Goal: Task Accomplishment & Management: Manage account settings

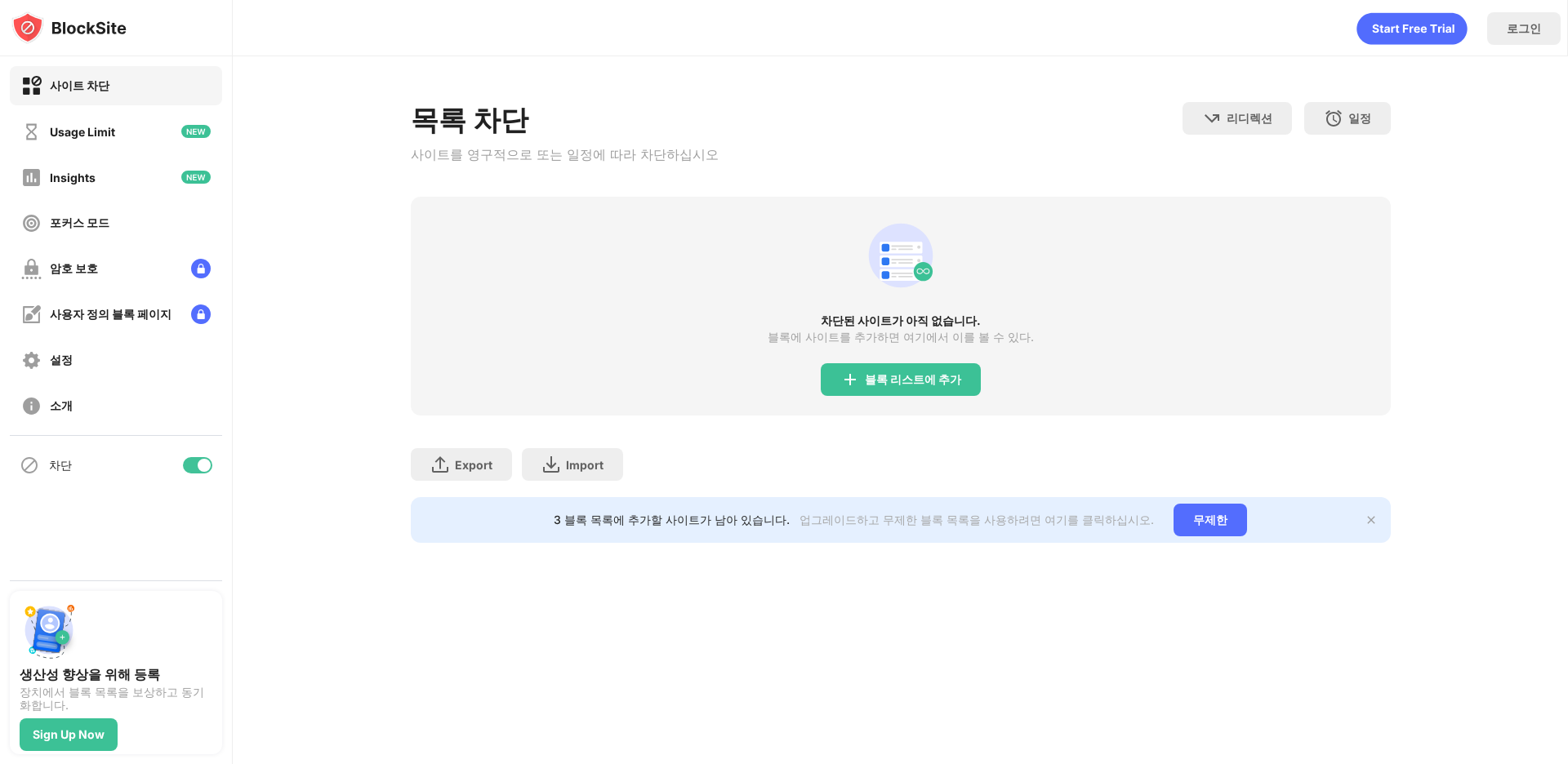
click at [934, 394] on div "블록 리스트에 추가" at bounding box center [900, 379] width 160 height 32
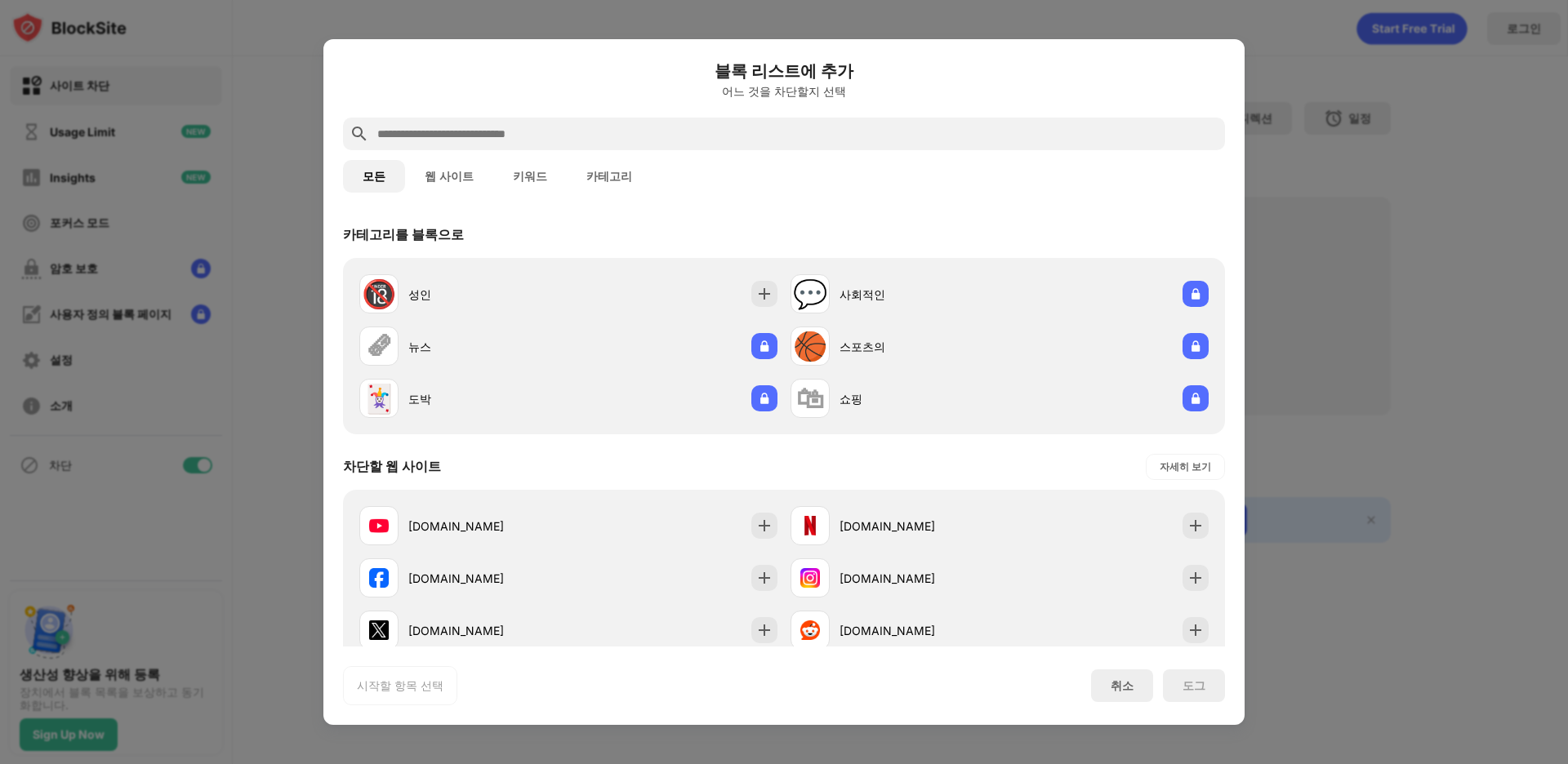
click at [579, 116] on div "블록 리스트에 추가 어느 것을 차단할지 선택" at bounding box center [784, 88] width 882 height 59
click at [595, 124] on div at bounding box center [784, 133] width 882 height 32
click at [605, 118] on div at bounding box center [784, 133] width 882 height 32
click at [630, 135] on input "text" at bounding box center [797, 133] width 843 height 19
type input "*"
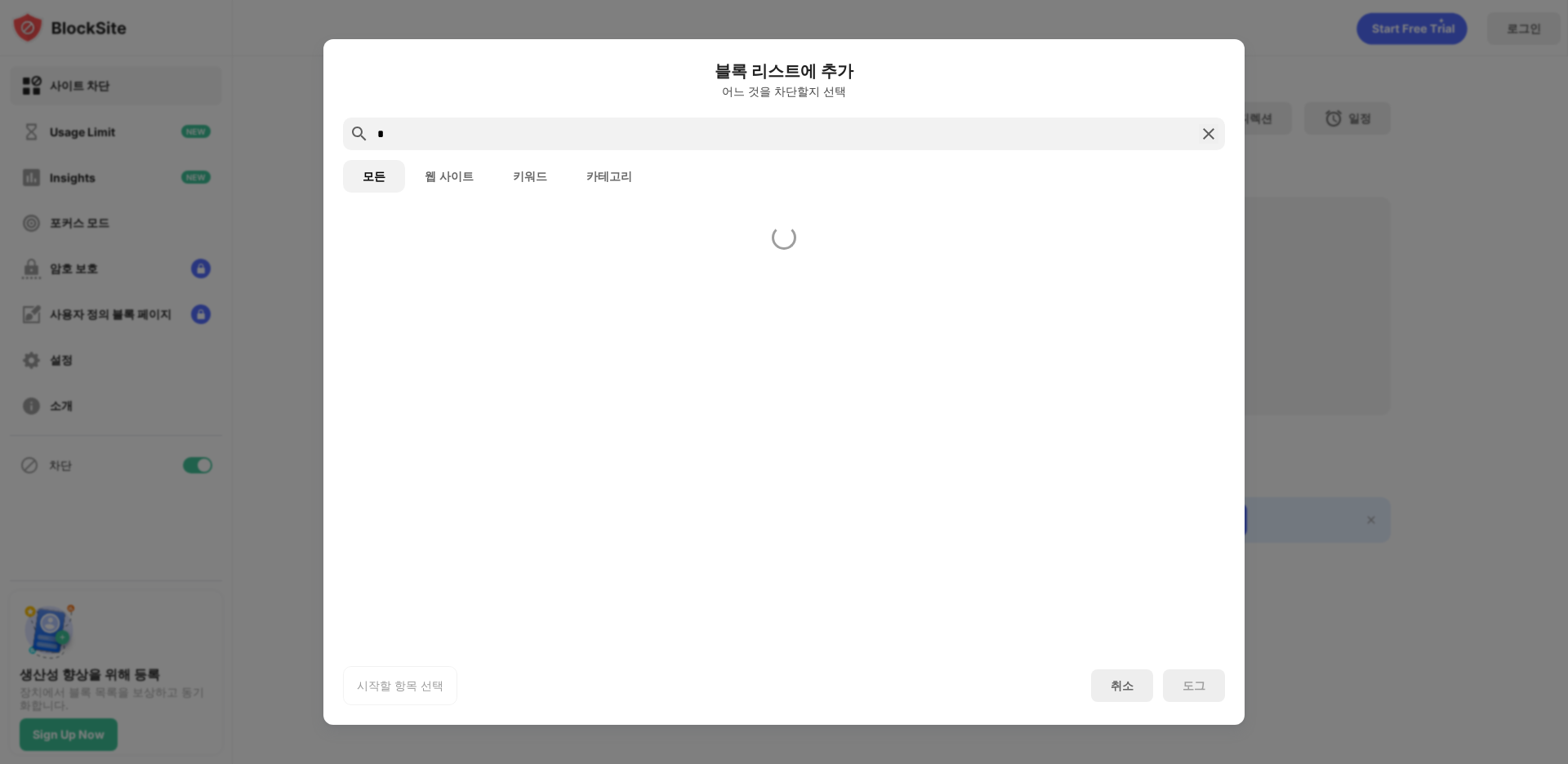
click at [631, 135] on input "*" at bounding box center [784, 133] width 817 height 19
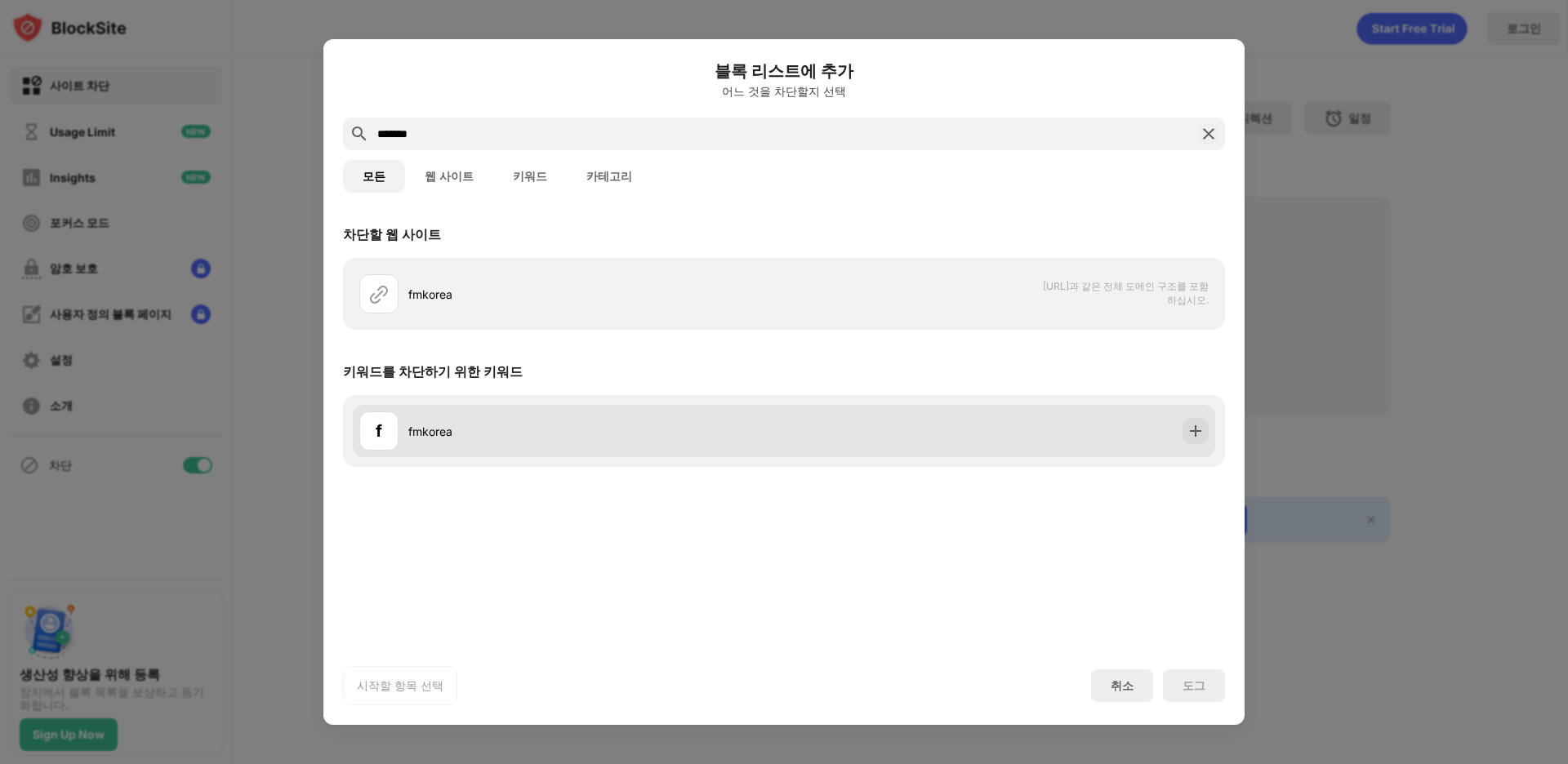
type input "*******"
click at [934, 432] on img at bounding box center [1195, 431] width 17 height 17
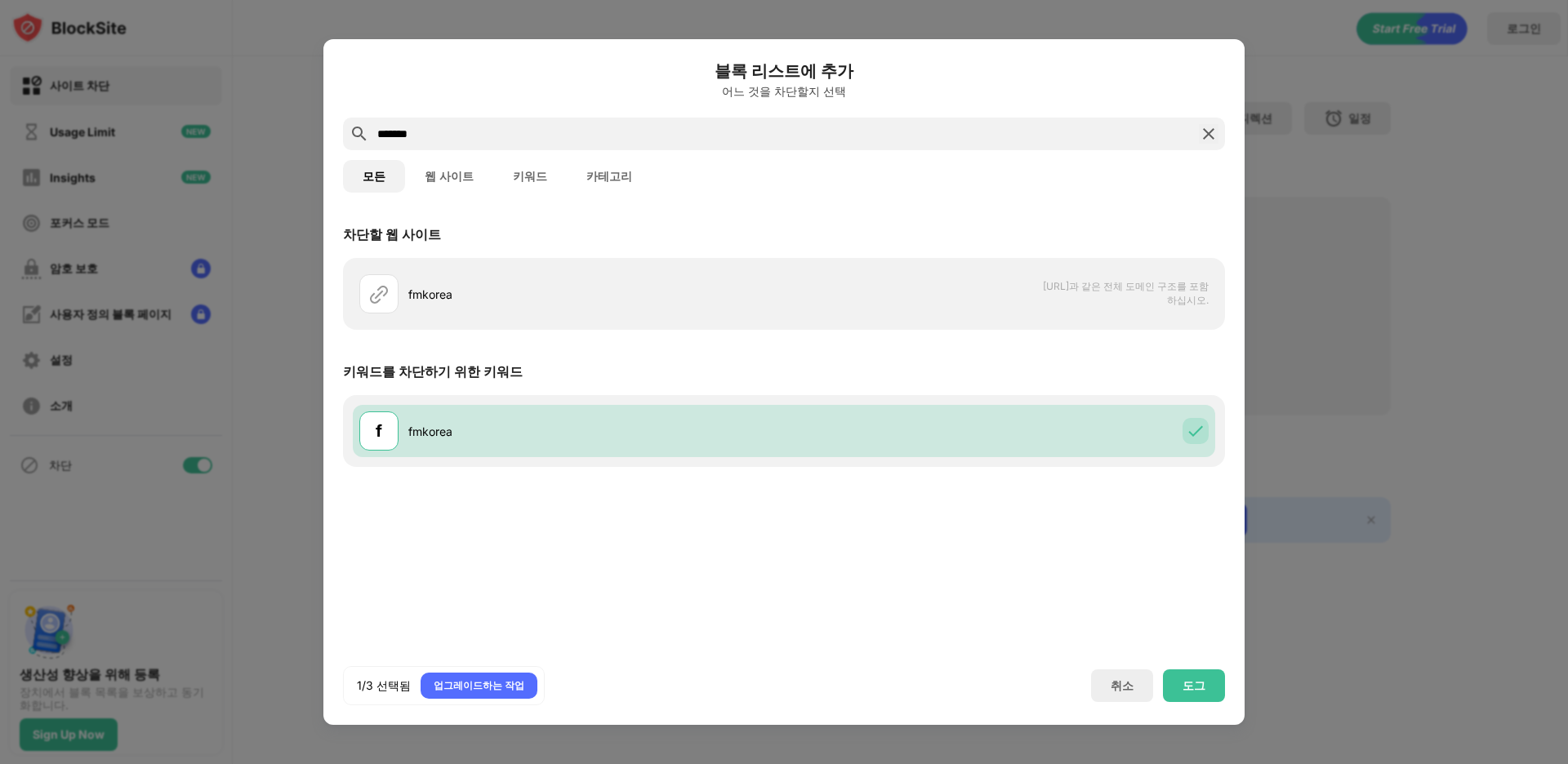
click at [934, 130] on img at bounding box center [1208, 133] width 19 height 19
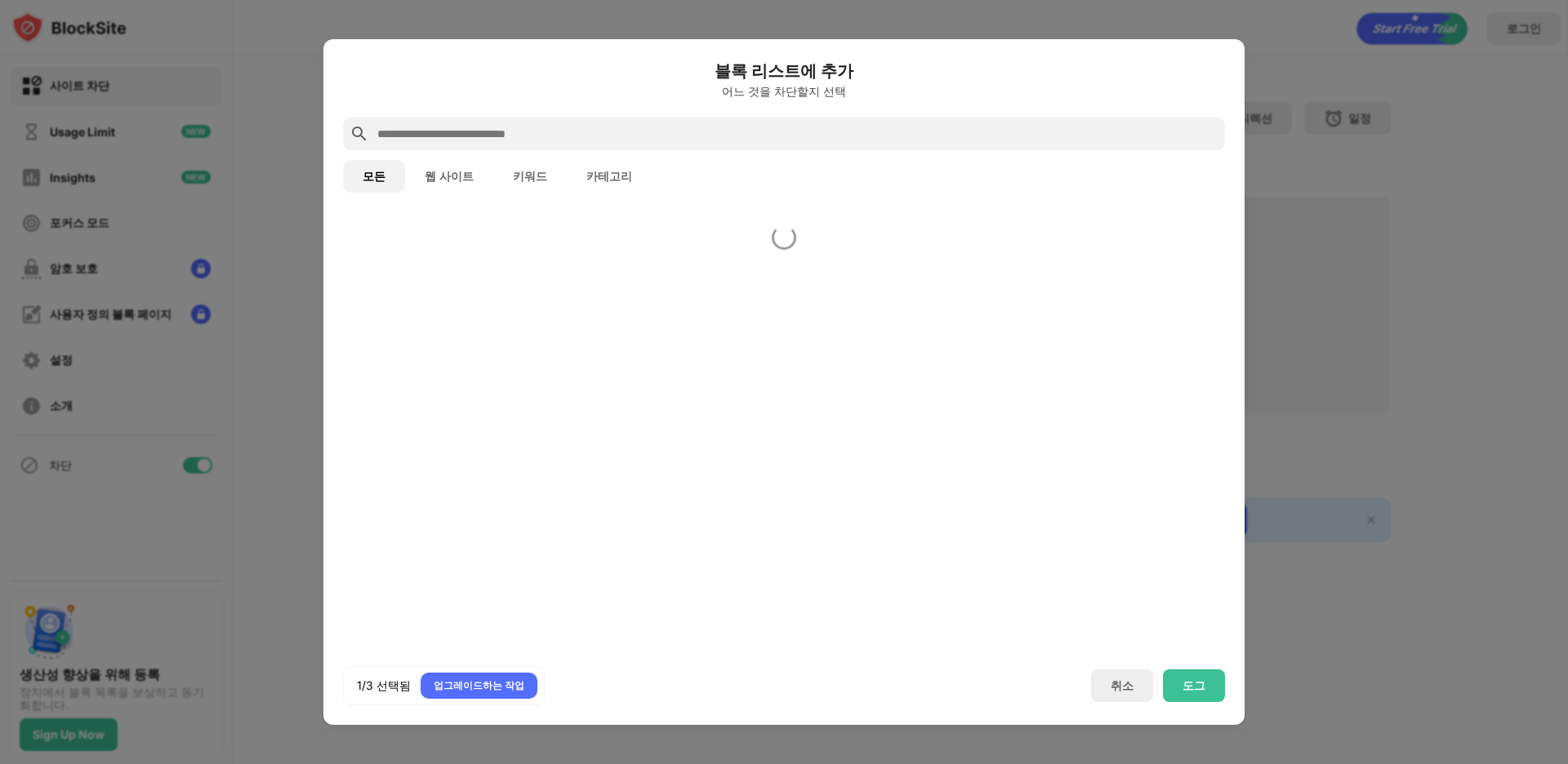
click at [934, 120] on div at bounding box center [784, 133] width 882 height 32
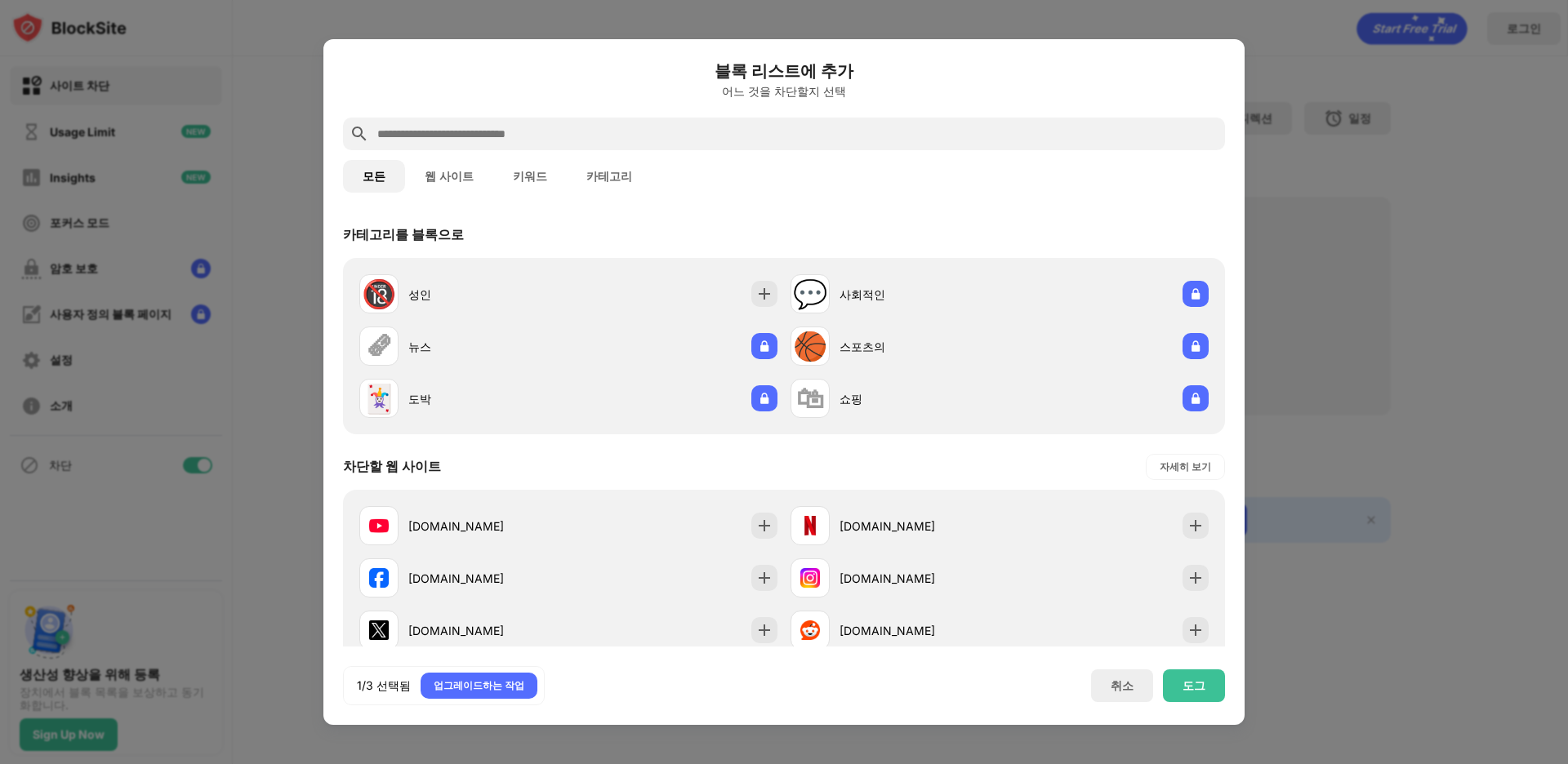
click at [934, 132] on input "text" at bounding box center [797, 133] width 843 height 19
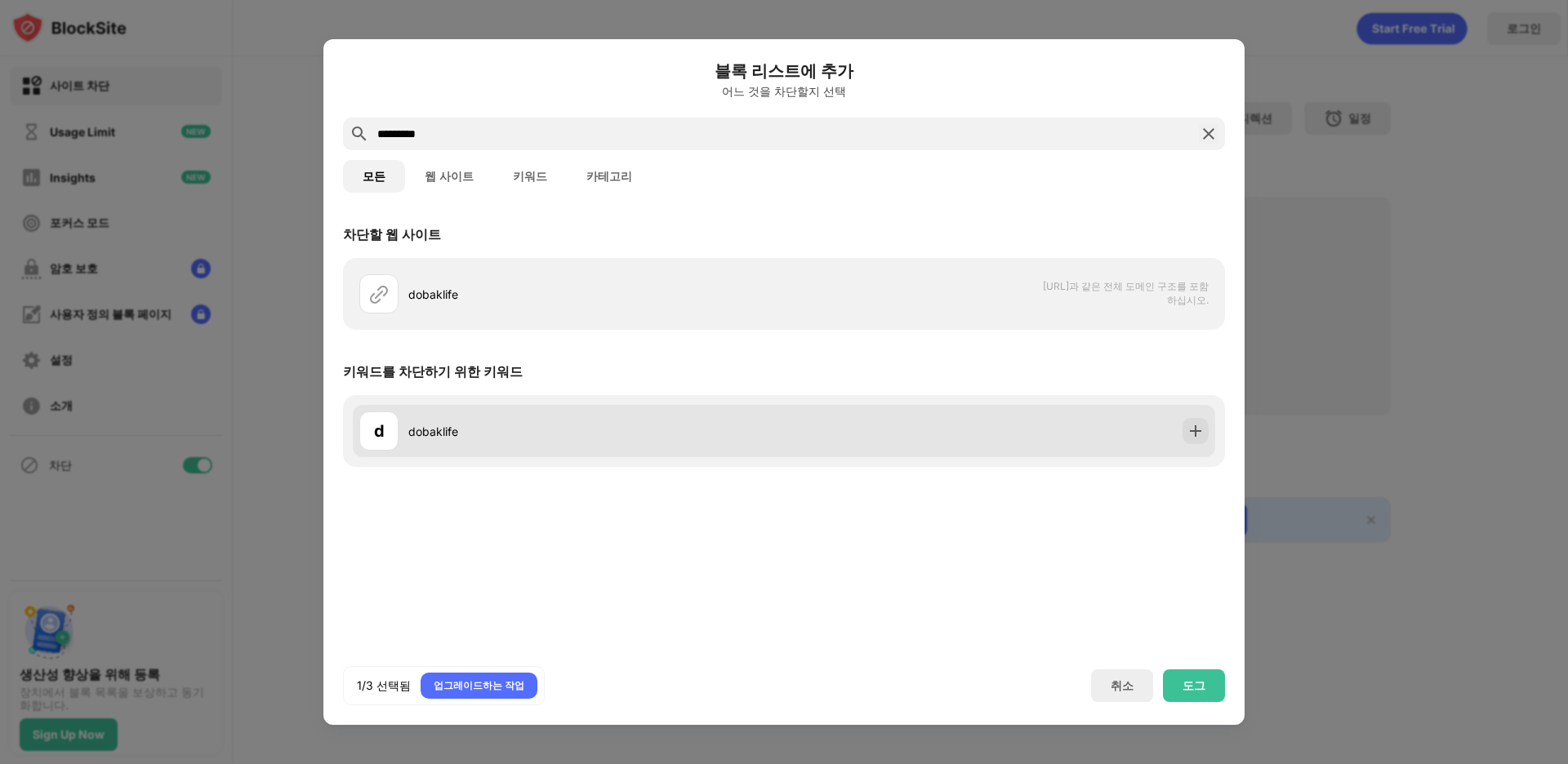
type input "*********"
click at [934, 425] on img at bounding box center [1195, 431] width 17 height 17
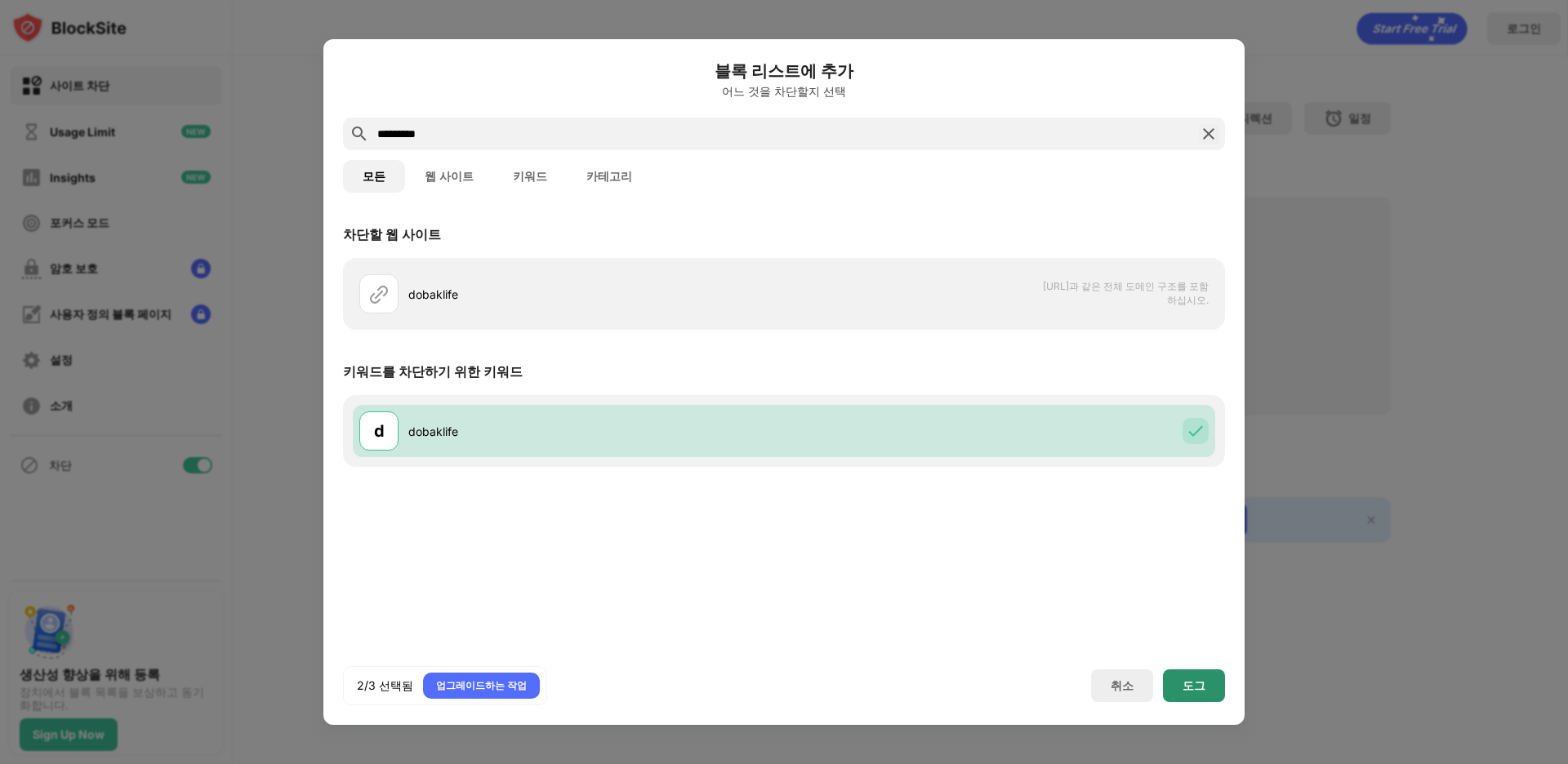
click at [934, 683] on div "도그" at bounding box center [1194, 685] width 23 height 13
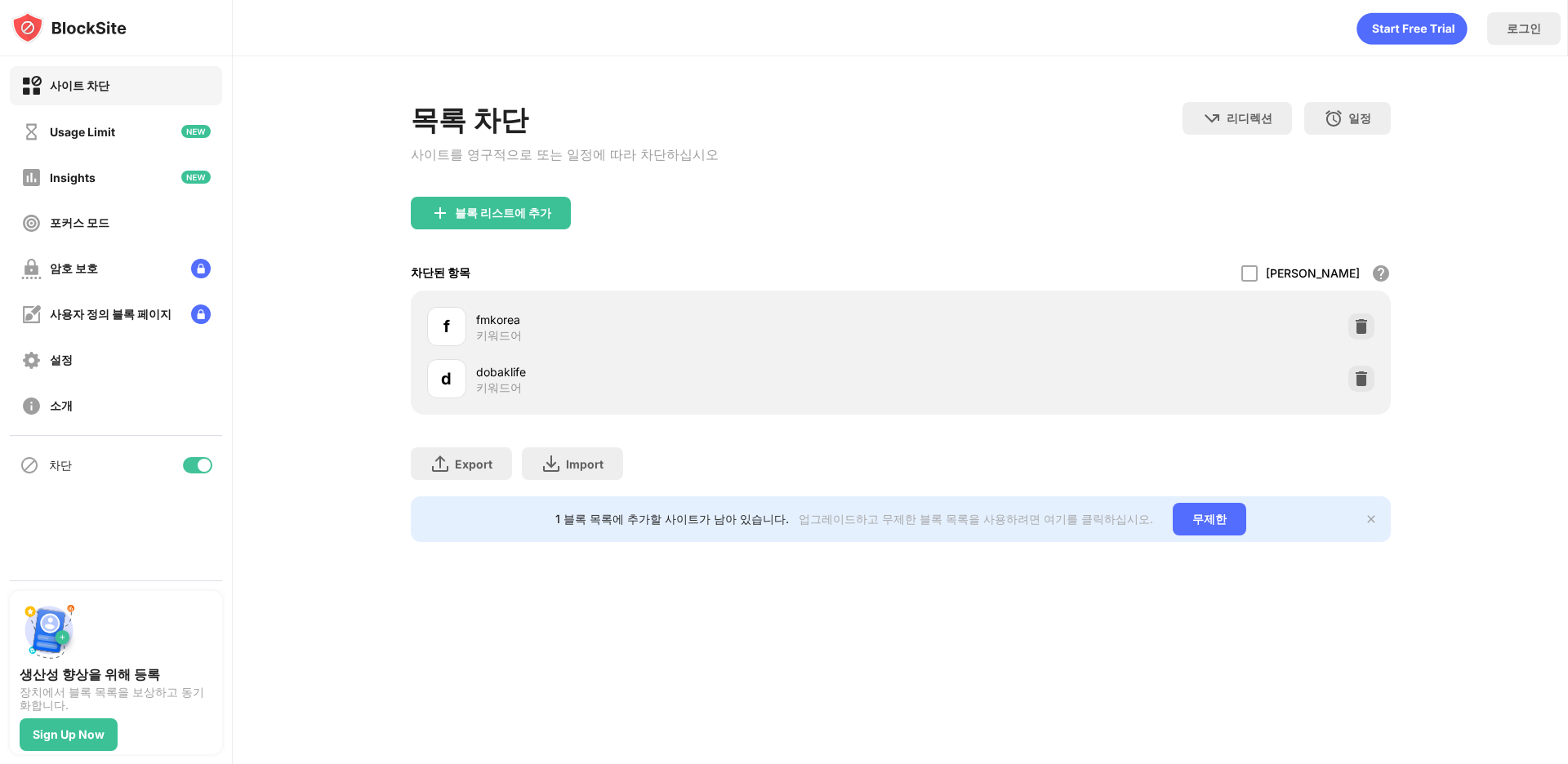
click at [465, 206] on div "블록 리스트에 추가" at bounding box center [490, 212] width 160 height 32
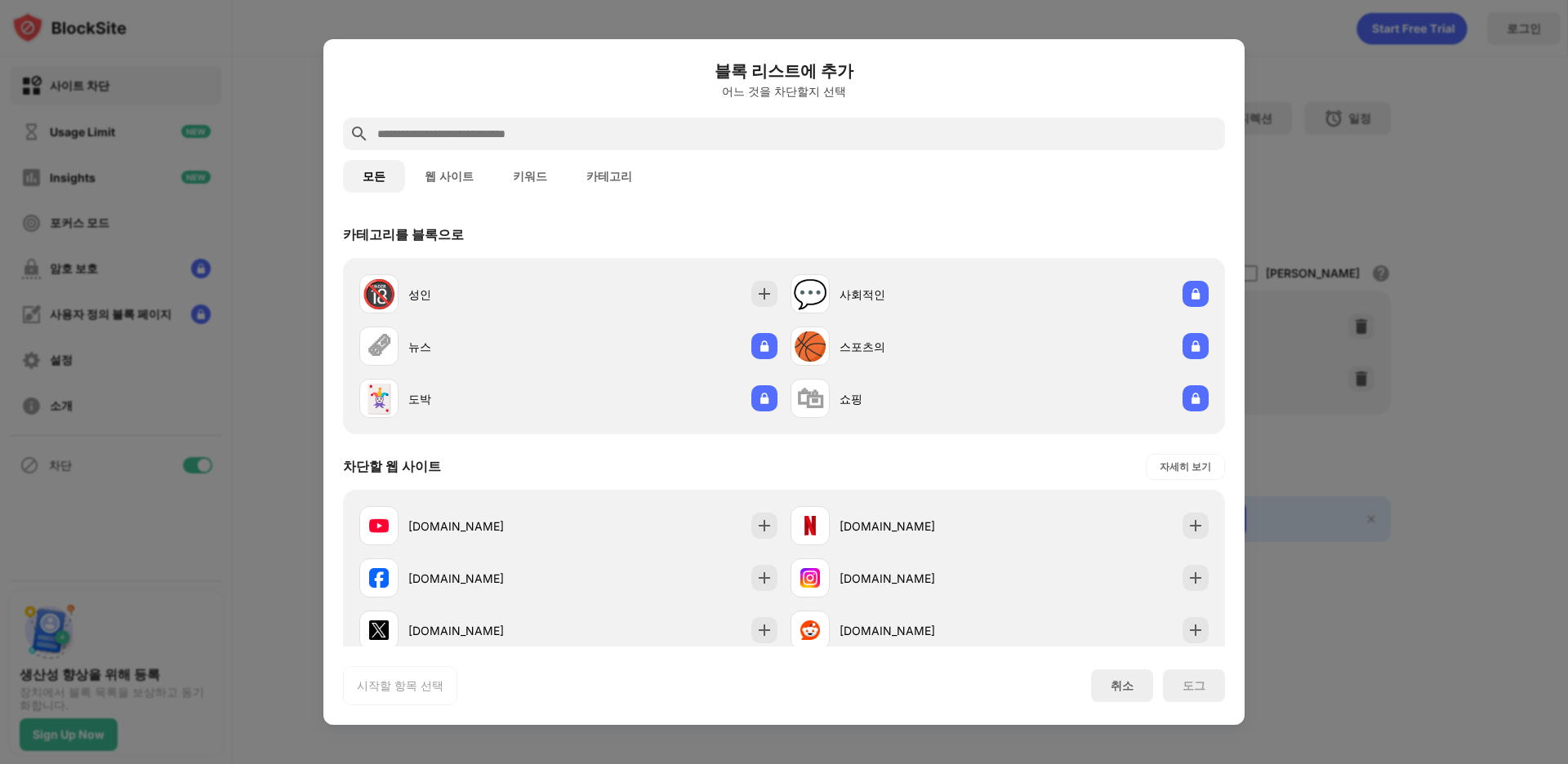
click at [504, 168] on button "키워드" at bounding box center [530, 175] width 74 height 32
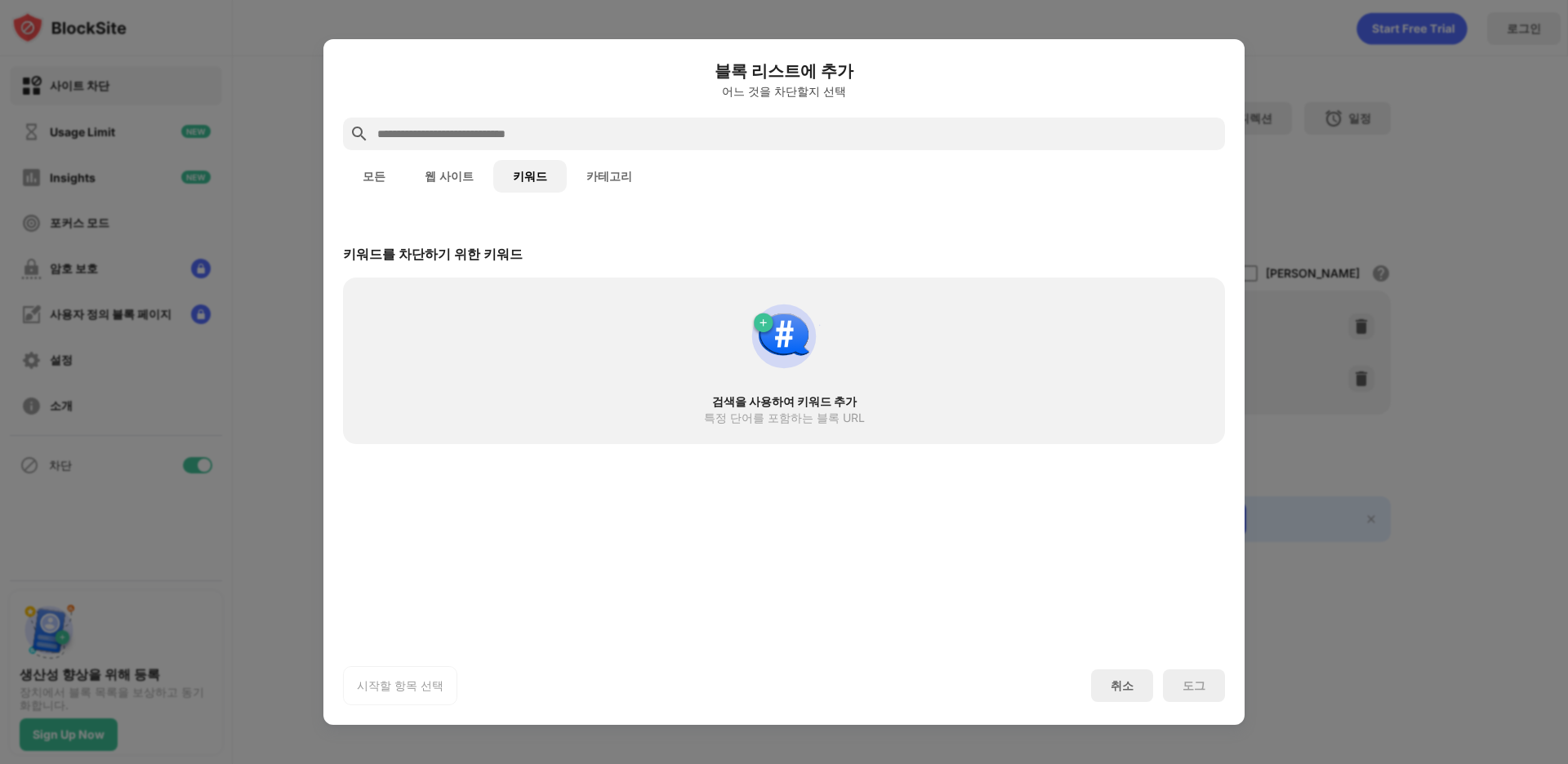
click at [595, 180] on button "카테고리" at bounding box center [609, 175] width 85 height 32
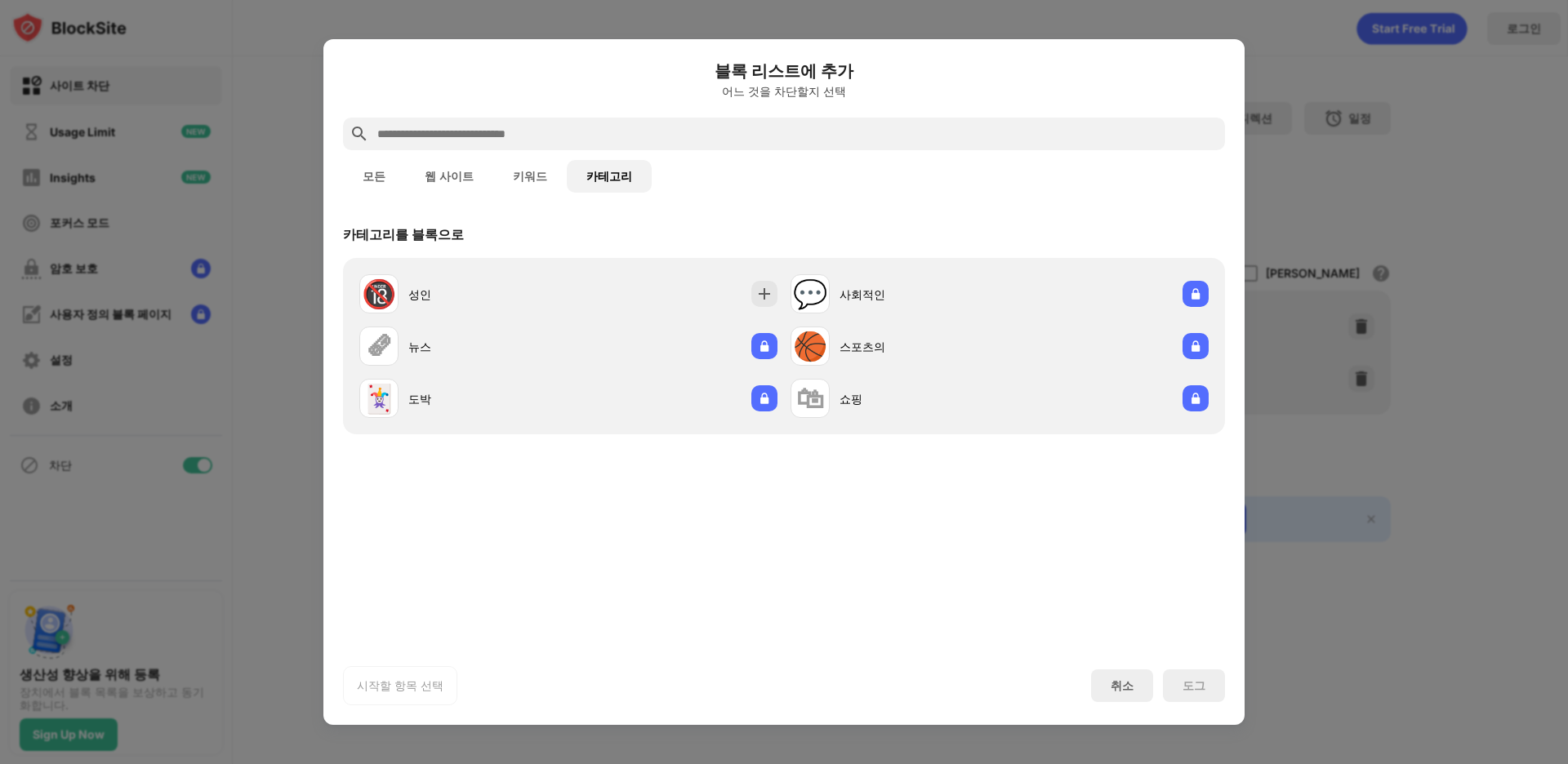
click at [523, 179] on button "키워드" at bounding box center [530, 175] width 74 height 32
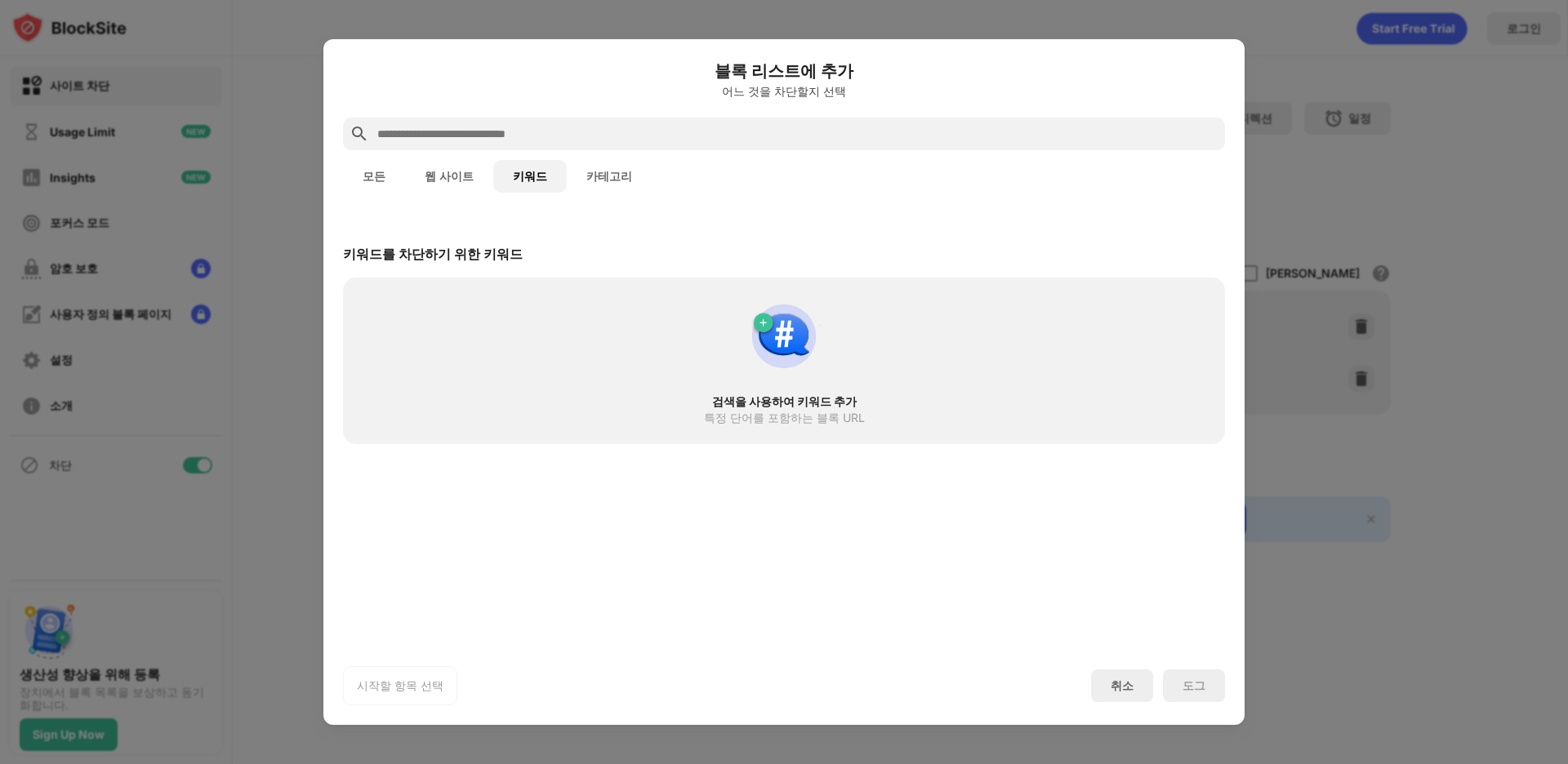
click at [598, 182] on button "카테고리" at bounding box center [609, 175] width 85 height 32
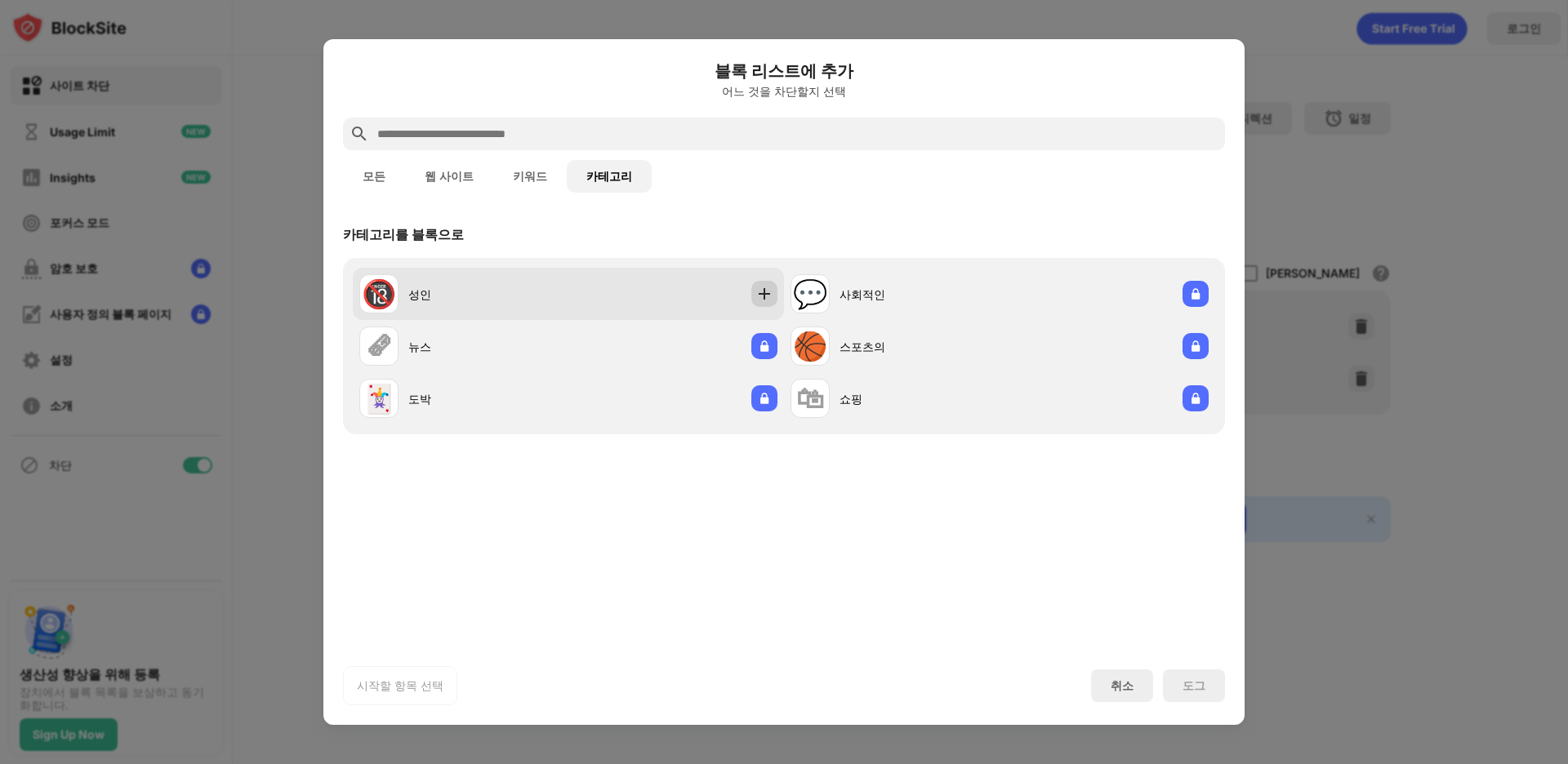
click at [763, 289] on img at bounding box center [764, 294] width 17 height 17
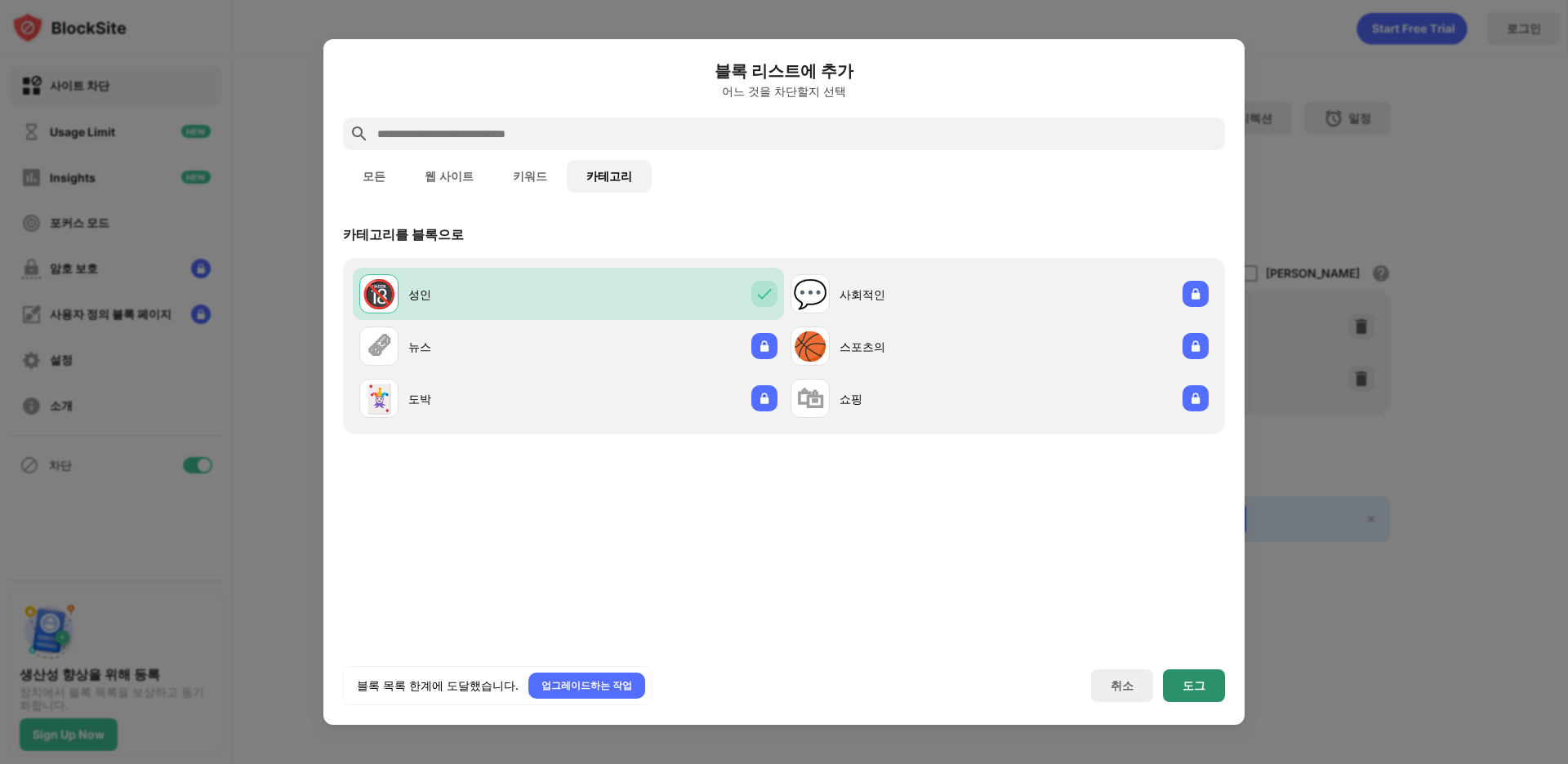
click at [934, 684] on div "도그" at bounding box center [1194, 685] width 23 height 13
